Goal: Navigation & Orientation: Find specific page/section

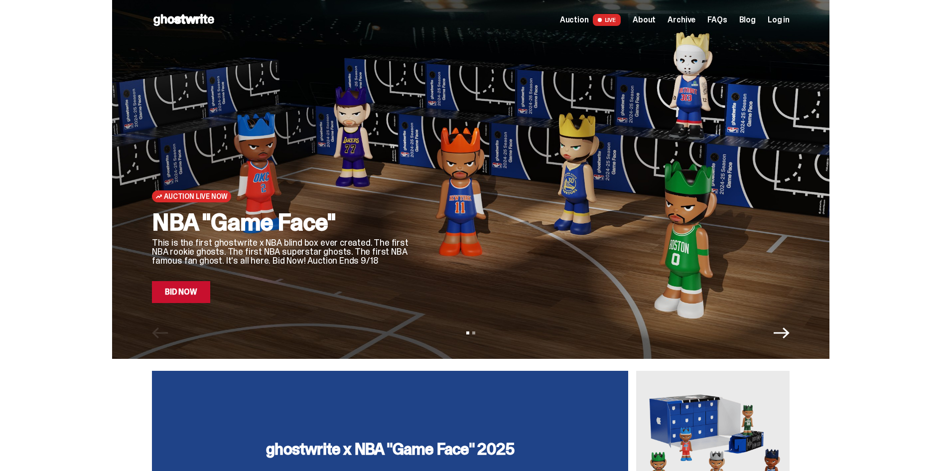
click at [581, 20] on span "Auction" at bounding box center [574, 20] width 29 height 8
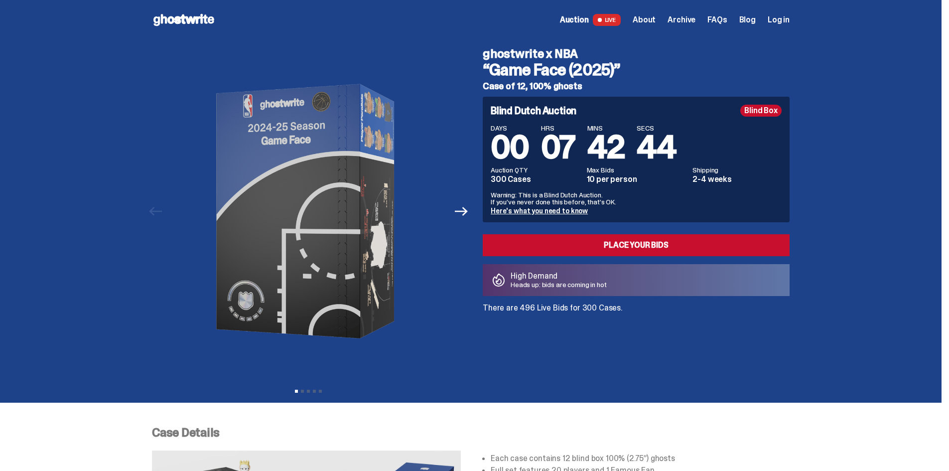
click at [685, 18] on span "Archive" at bounding box center [682, 20] width 28 height 8
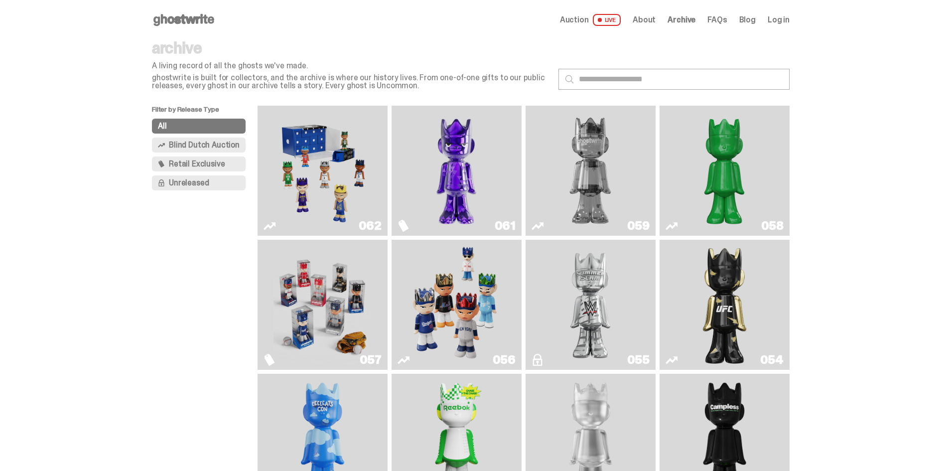
click at [448, 289] on img "Game Face (2025)" at bounding box center [457, 305] width 98 height 122
